Goal: Communication & Community: Answer question/provide support

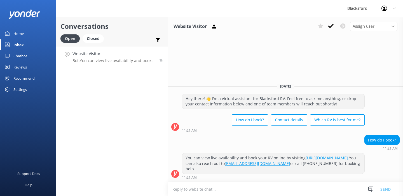
click at [98, 51] on h4 "Website Visitor" at bounding box center [113, 54] width 82 height 6
click at [140, 56] on h4 "Website Visitor" at bounding box center [113, 54] width 82 height 6
click at [332, 26] on use at bounding box center [331, 26] width 6 height 4
